Goal: Task Accomplishment & Management: Complete application form

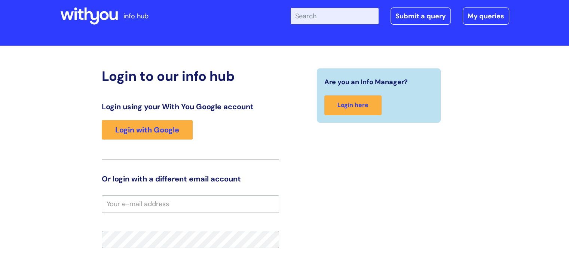
scroll to position [37, 0]
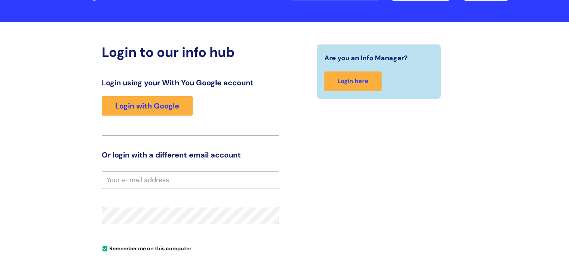
click at [130, 184] on input "email" at bounding box center [190, 179] width 177 height 17
type input "ellie.blair@wearewithyou.org.uk"
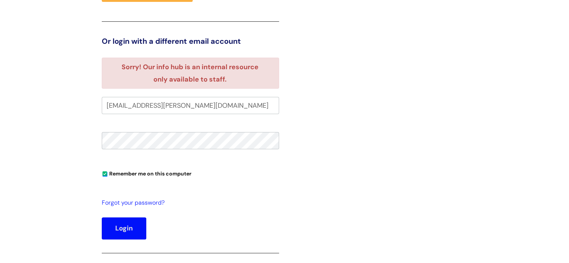
scroll to position [114, 0]
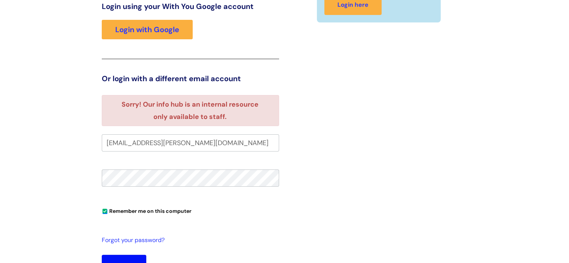
click at [102, 255] on button "Login" at bounding box center [124, 266] width 45 height 22
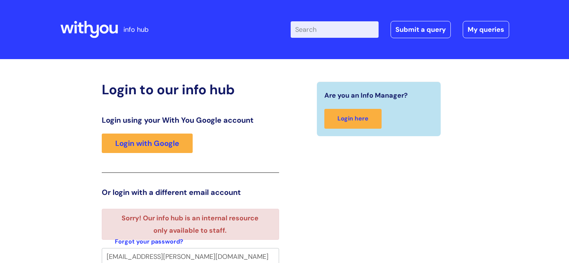
scroll to position [1, 0]
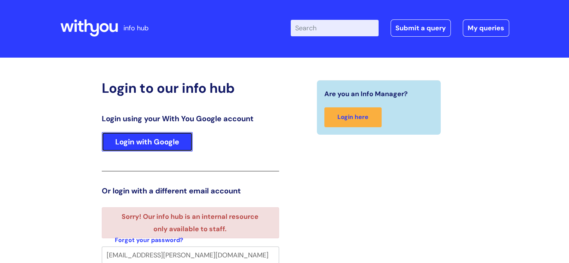
click at [145, 135] on link "Login with Google" at bounding box center [147, 141] width 91 height 19
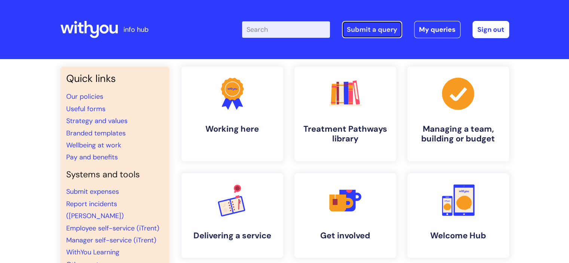
click at [372, 29] on link "Submit a query" at bounding box center [372, 29] width 60 height 17
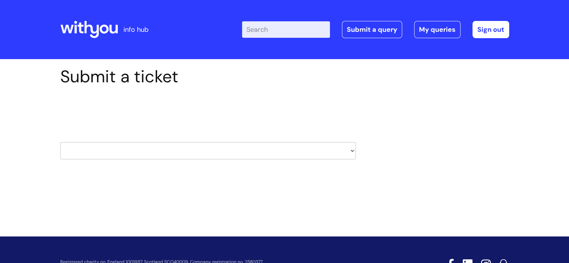
click at [331, 149] on select "HR / People IT and Support Clinical Drug Alerts Finance Accounts Data Support T…" at bounding box center [208, 150] width 296 height 17
select select "it_and_support"
click at [60, 142] on select "HR / People IT and Support Clinical Drug Alerts Finance Accounts Data Support T…" at bounding box center [208, 150] width 296 height 17
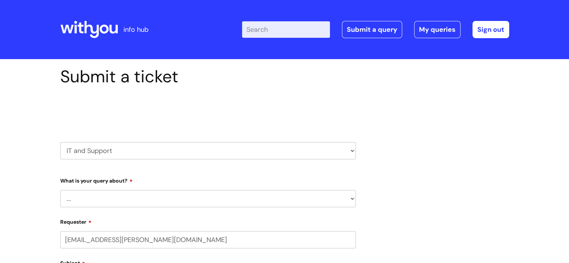
select select "80004286526"
click at [181, 202] on select "... Mobile Phone Reset & MFA Accounts, Starters and Leavers IT Hardware issue I…" at bounding box center [208, 198] width 296 height 17
click at [60, 190] on select "... Mobile Phone Reset & MFA Accounts, Starters and Leavers IT Hardware issue I…" at bounding box center [208, 198] width 296 height 17
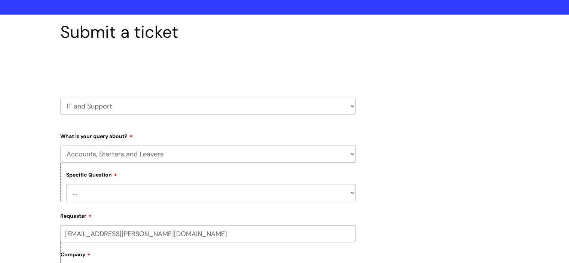
scroll to position [75, 0]
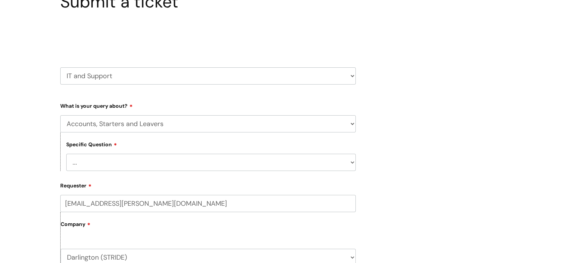
click at [174, 145] on div "Specific Question ... I have a new starter I have a leaver I need to make a cha…" at bounding box center [208, 152] width 296 height 39
click at [171, 151] on div "Specific Question ... I have a new starter I have a leaver I need to make a cha…" at bounding box center [208, 152] width 296 height 39
click at [162, 168] on select "... I have a new starter I have a leaver I need to make a change to an account …" at bounding box center [211, 162] width 290 height 17
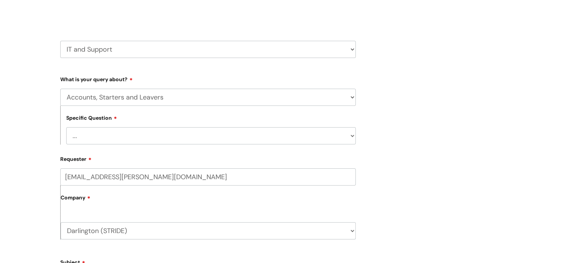
scroll to position [112, 0]
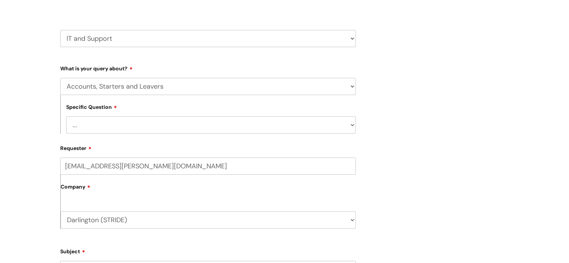
click at [161, 124] on select "... I have a new starter I have a leaver I need to make a change to an account …" at bounding box center [211, 124] width 290 height 17
click at [158, 80] on select "... Mobile Phone Reset & MFA Accounts, Starters and Leavers IT Hardware issue I…" at bounding box center [208, 86] width 296 height 17
select select "Something Else"
click at [60, 78] on select "... Mobile Phone Reset & MFA Accounts, Starters and Leavers IT Hardware issue I…" at bounding box center [208, 86] width 296 height 17
click at [144, 129] on select "... My problem is not listed" at bounding box center [211, 124] width 290 height 17
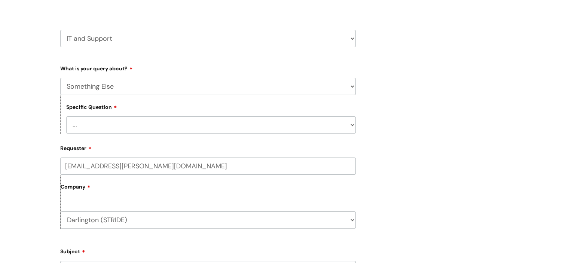
select select "My problem is not listed"
click at [66, 116] on select "... My problem is not listed" at bounding box center [211, 124] width 290 height 17
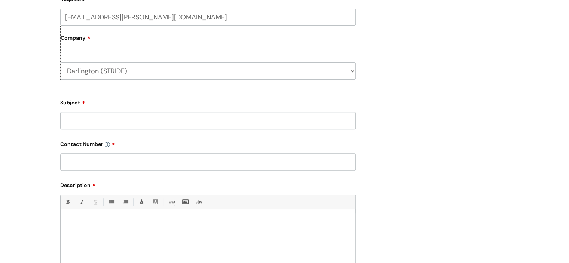
scroll to position [262, 0]
click at [132, 116] on input "Subject" at bounding box center [208, 119] width 296 height 17
type input "Smart card"
click at [113, 163] on input "text" at bounding box center [208, 161] width 296 height 17
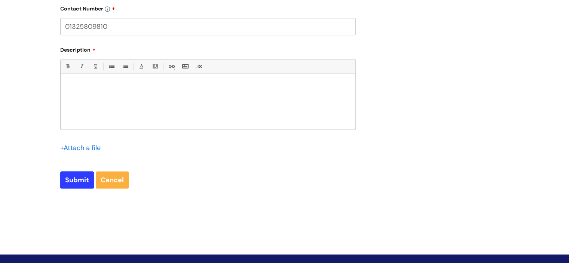
scroll to position [412, 0]
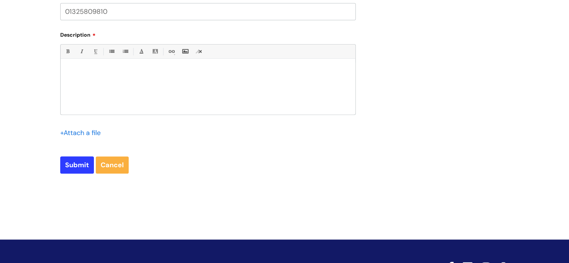
type input "01325809810"
click at [94, 97] on div at bounding box center [208, 89] width 295 height 52
paste div
click at [85, 165] on input "Submit" at bounding box center [77, 164] width 34 height 17
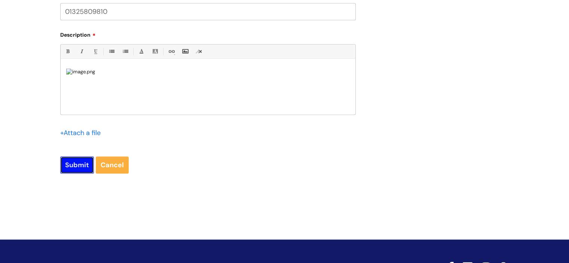
type input "Please Wait..."
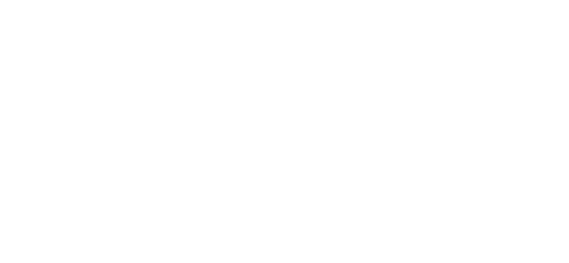
select select "Something Else"
select select "My problem is not listed"
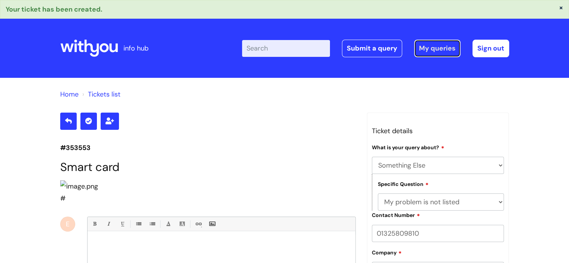
click at [416, 46] on link "My queries" at bounding box center [437, 48] width 46 height 17
